Goal: Task Accomplishment & Management: Manage account settings

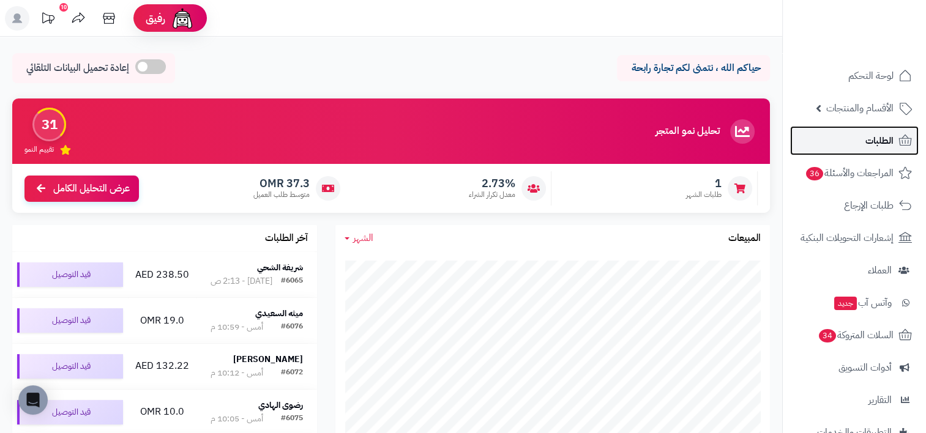
click at [866, 142] on span "الطلبات" at bounding box center [879, 140] width 28 height 17
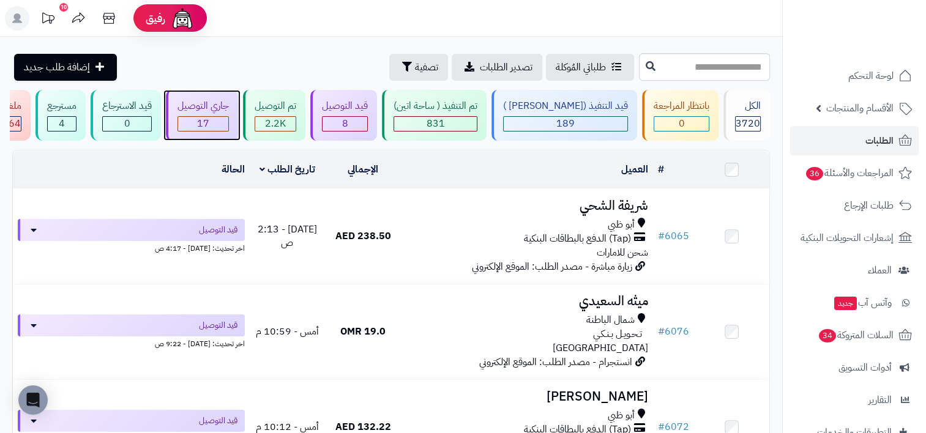
click at [228, 122] on div "17" at bounding box center [203, 124] width 50 height 14
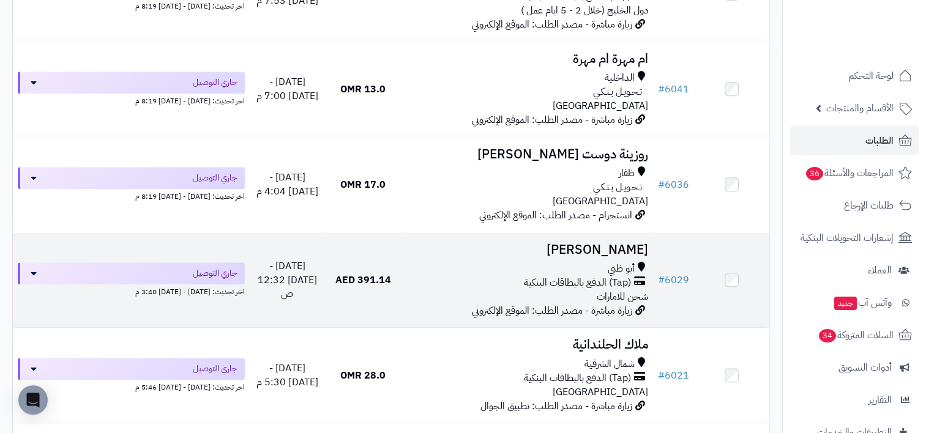
scroll to position [1468, 0]
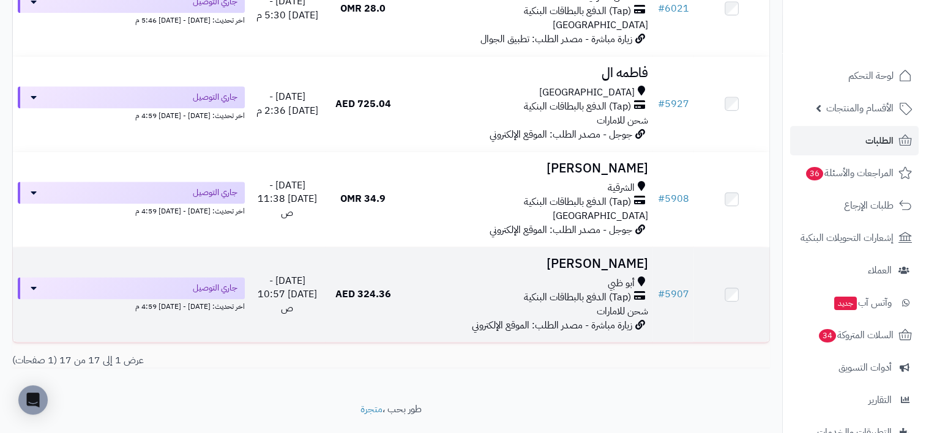
click at [409, 291] on div "أبو ظبي" at bounding box center [527, 284] width 242 height 14
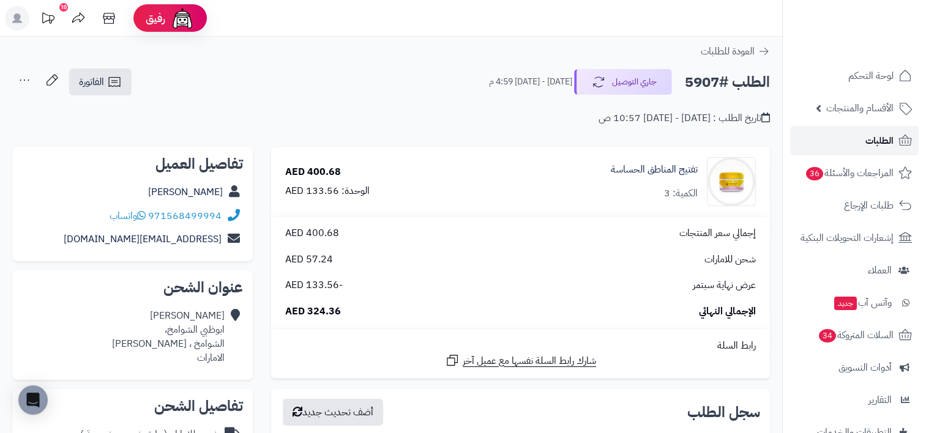
click at [874, 141] on span "الطلبات" at bounding box center [879, 140] width 28 height 17
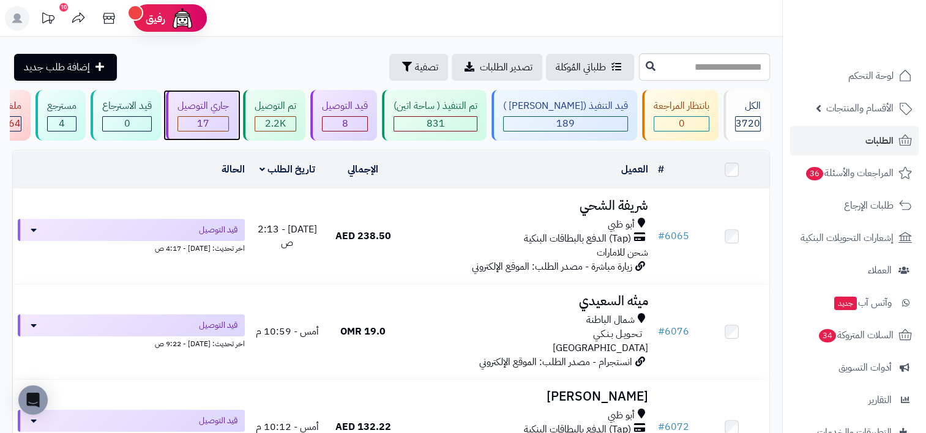
click at [209, 127] on span "17" at bounding box center [203, 123] width 12 height 15
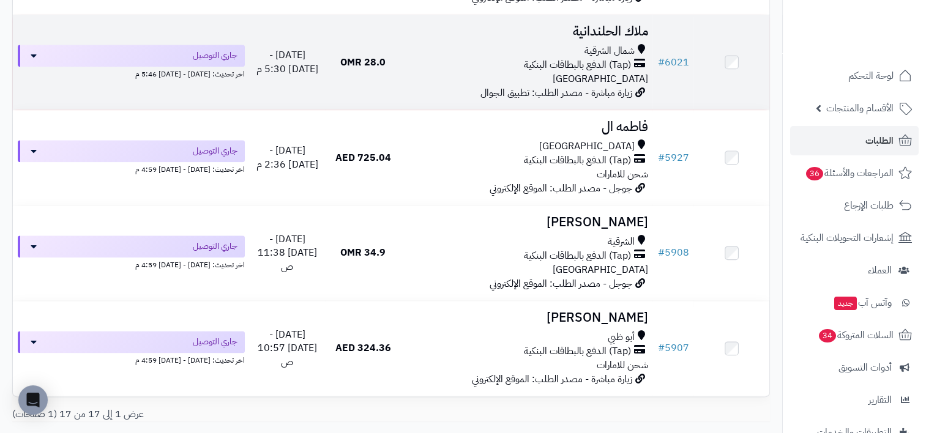
scroll to position [1504, 0]
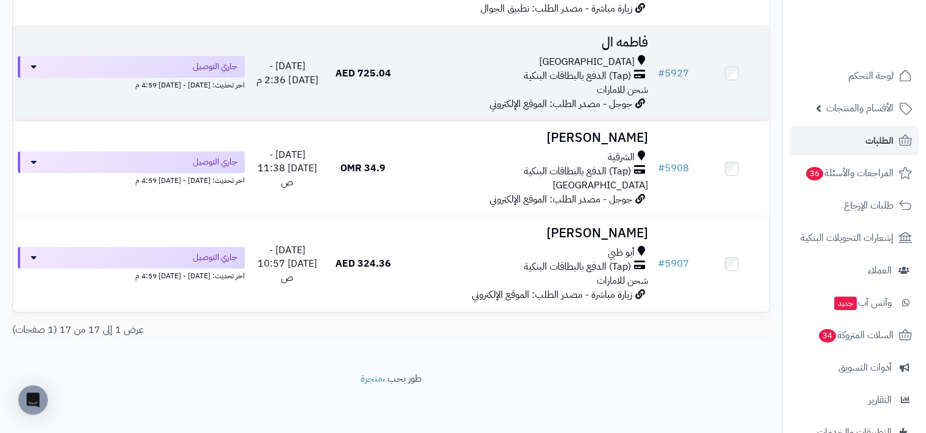
click at [461, 67] on div "[GEOGRAPHIC_DATA]" at bounding box center [527, 62] width 242 height 14
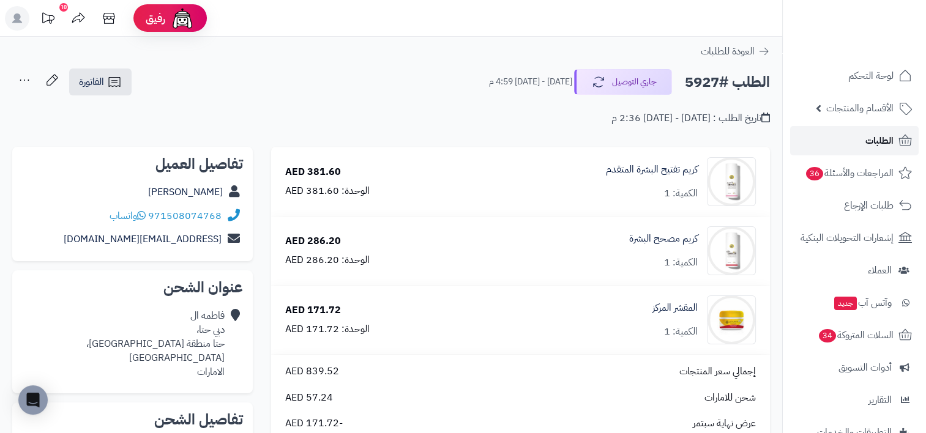
click at [882, 140] on span "الطلبات" at bounding box center [879, 140] width 28 height 17
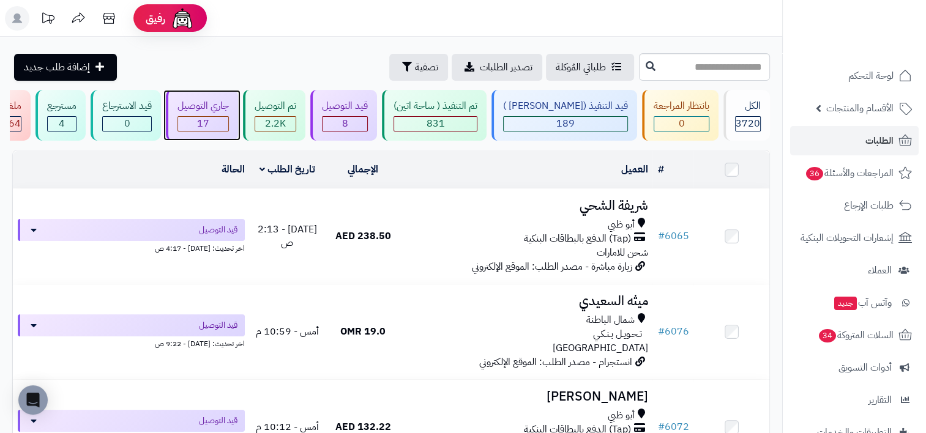
click at [225, 117] on div "17" at bounding box center [203, 124] width 50 height 14
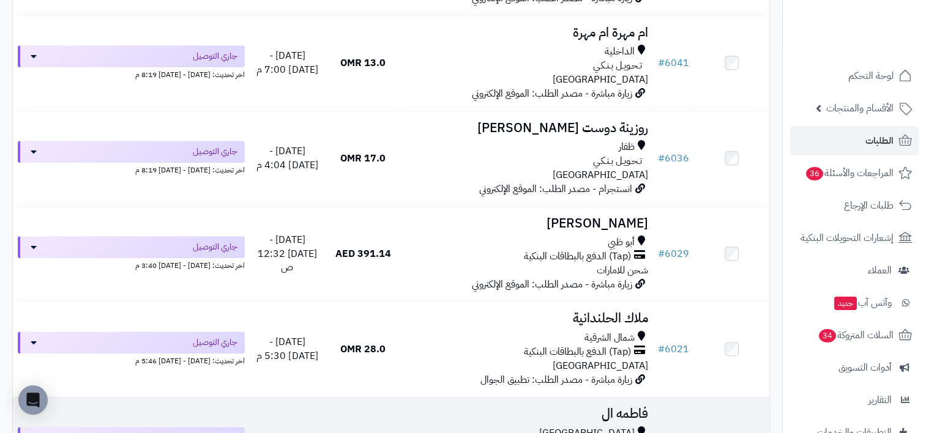
scroll to position [1198, 0]
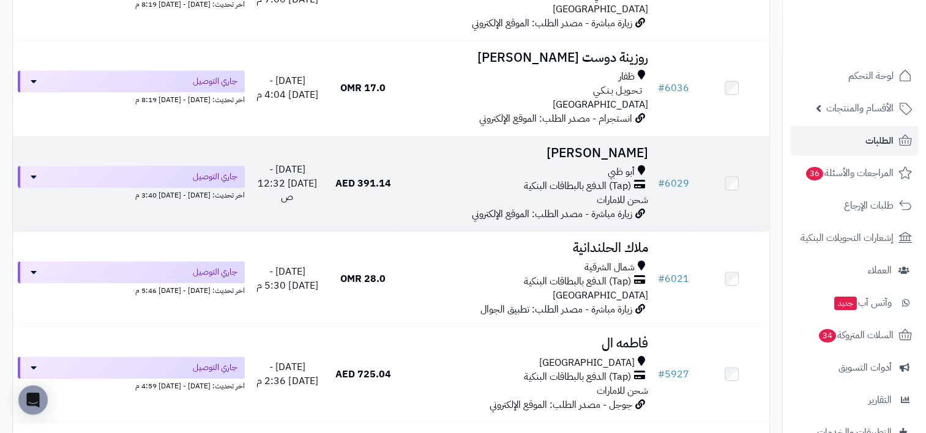
click at [291, 179] on span "[DATE] - [DATE] 12:32 ص" at bounding box center [287, 183] width 59 height 43
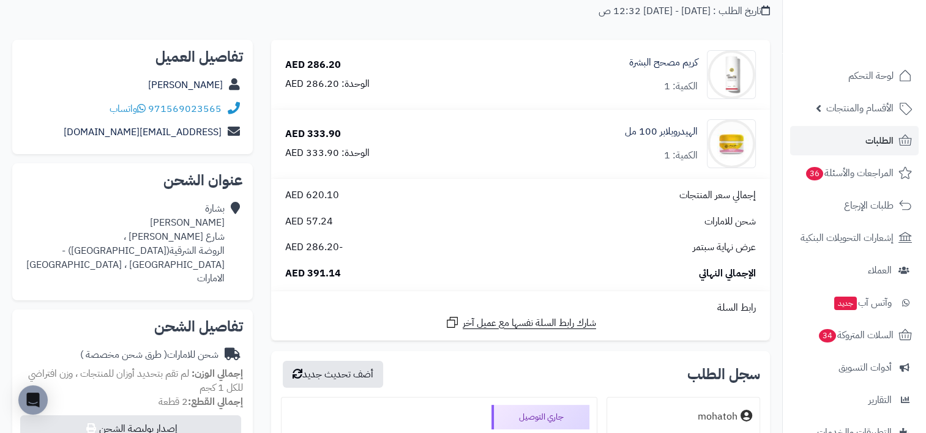
scroll to position [61, 0]
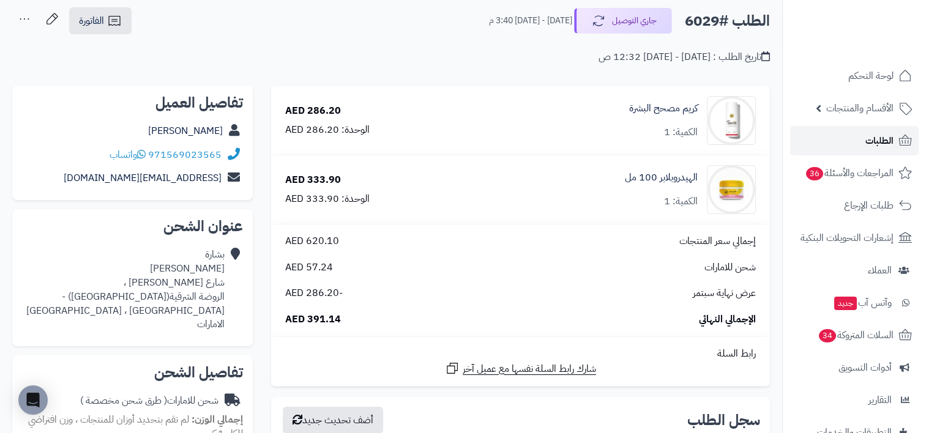
click at [869, 135] on span "الطلبات" at bounding box center [879, 140] width 28 height 17
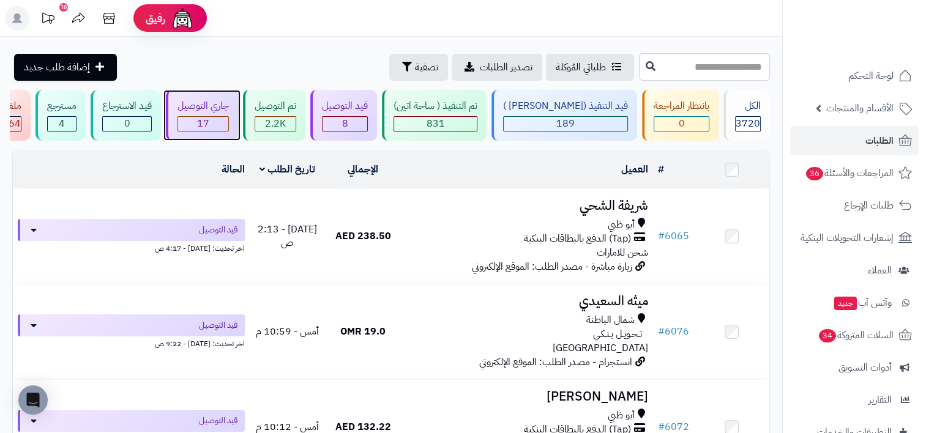
click at [225, 111] on div "جاري التوصيل" at bounding box center [202, 106] width 51 height 14
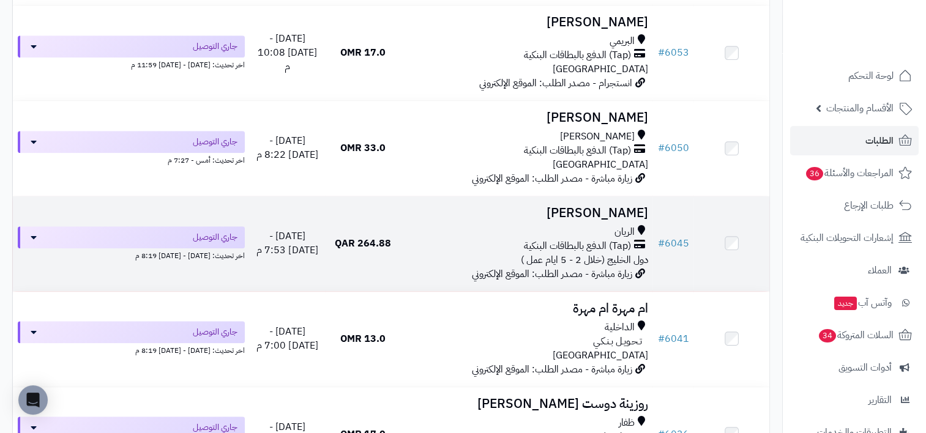
scroll to position [831, 0]
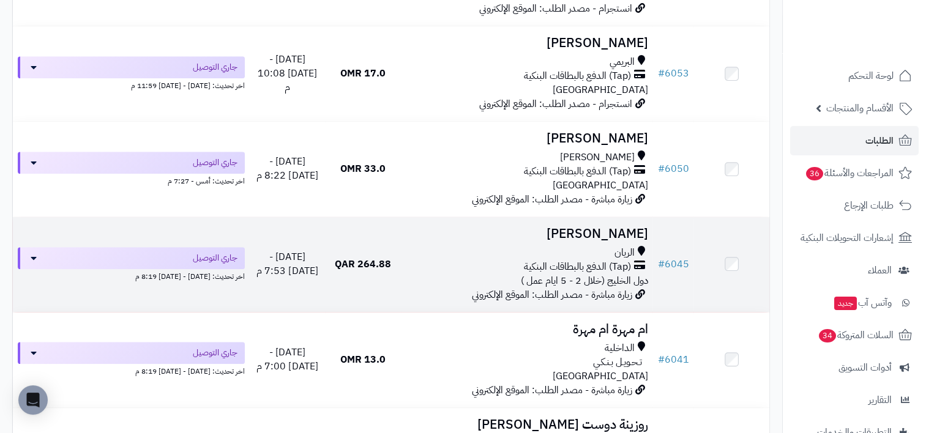
click at [424, 259] on div "الريان" at bounding box center [527, 253] width 242 height 14
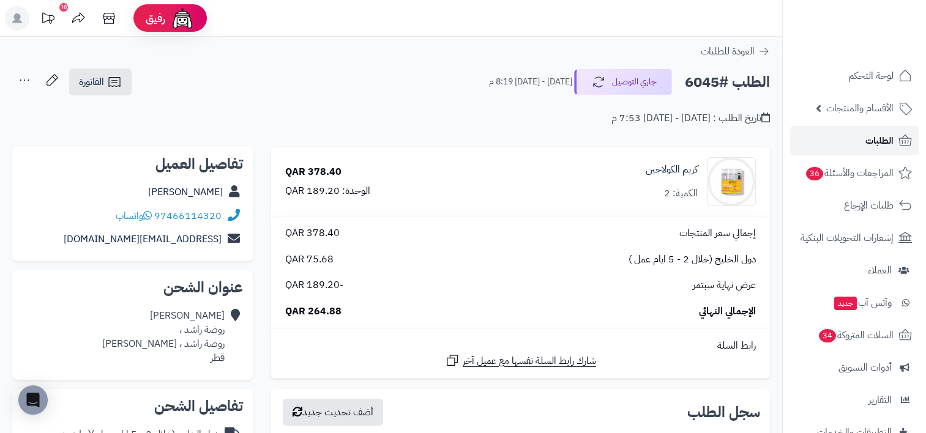
click at [843, 140] on link "الطلبات" at bounding box center [854, 140] width 128 height 29
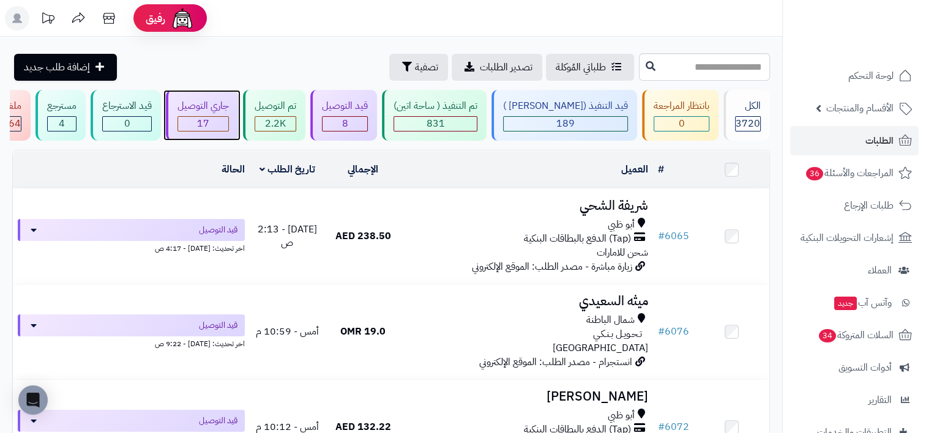
click at [216, 125] on div "17" at bounding box center [203, 124] width 50 height 14
